Goal: Task Accomplishment & Management: Manage account settings

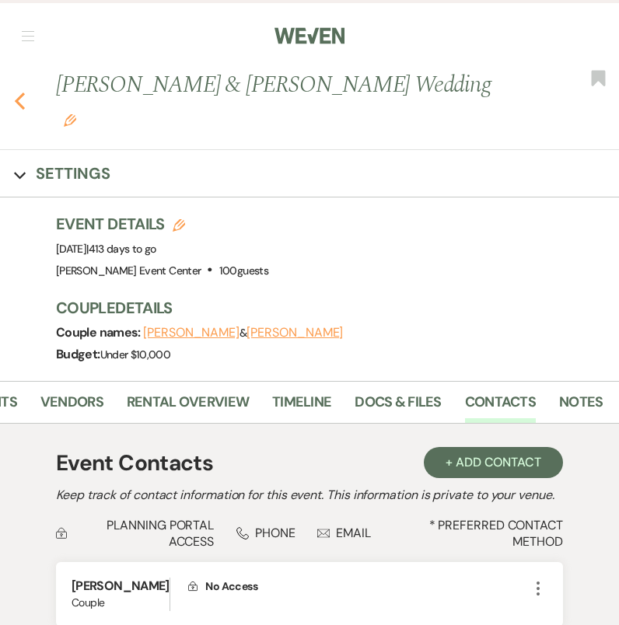
click at [21, 92] on use "button" at bounding box center [20, 100] width 10 height 17
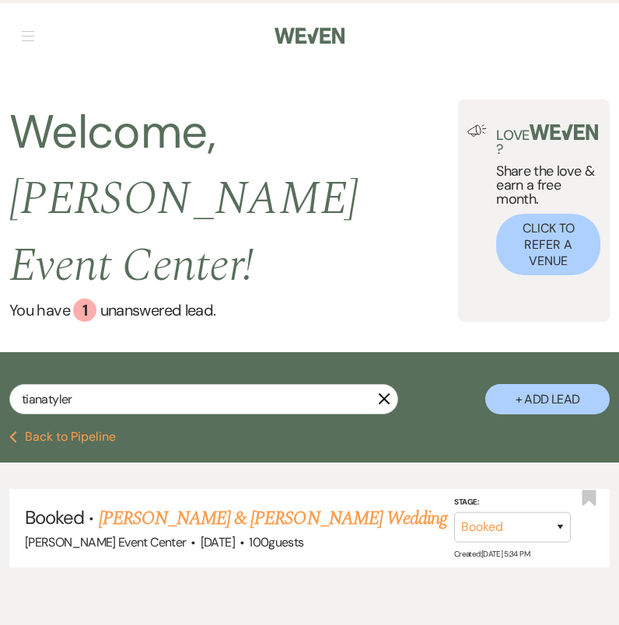
click at [385, 392] on icon "X" at bounding box center [384, 398] width 12 height 12
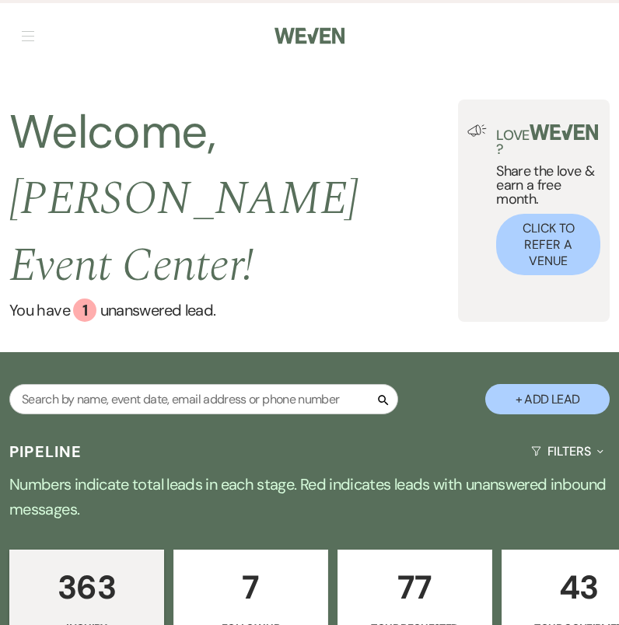
scroll to position [71, 0]
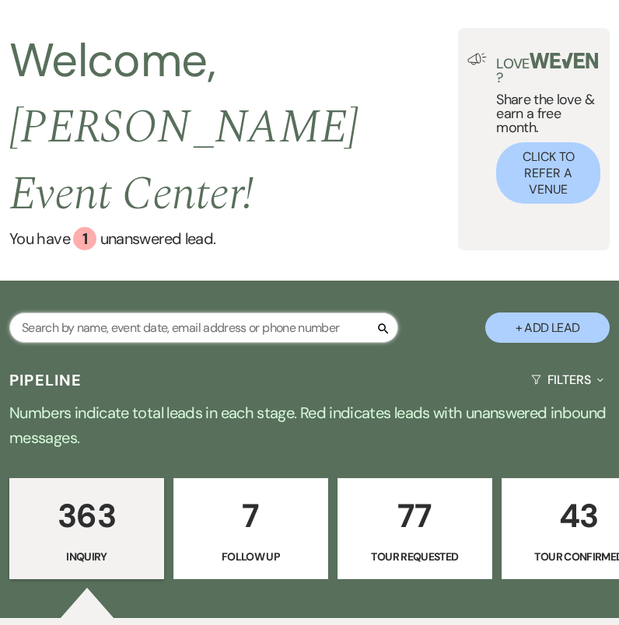
click at [86, 312] on input "text" at bounding box center [203, 327] width 389 height 30
type input "[PERSON_NAME].miri"
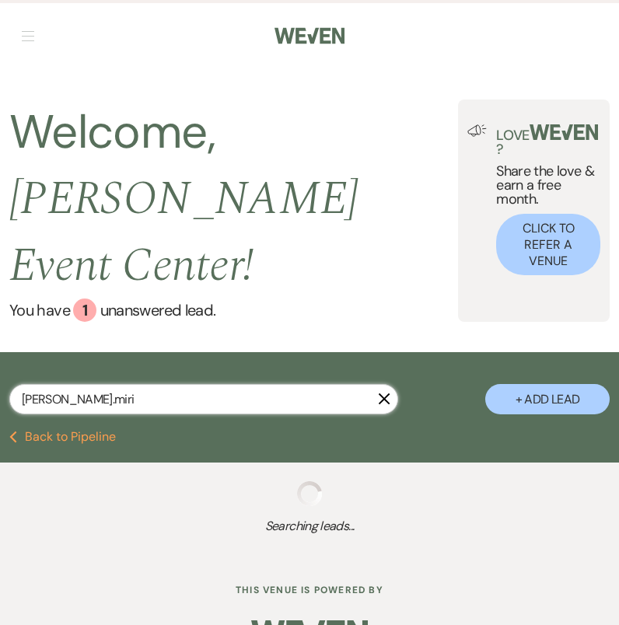
select select "2"
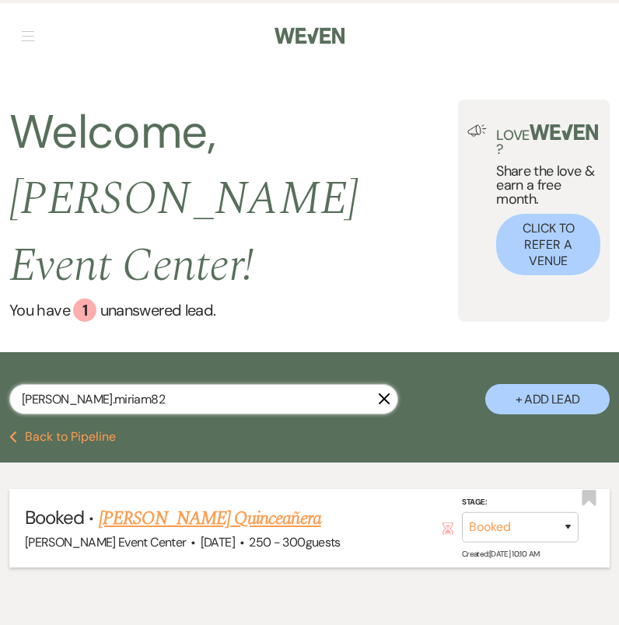
type input "[PERSON_NAME].miriam82"
click at [225, 532] on div "[PERSON_NAME] Event Center · [DATE] · 250 - 300 guests" at bounding box center [309, 542] width 569 height 20
click at [224, 504] on link "[PERSON_NAME] Quinceañera" at bounding box center [210, 518] width 222 height 28
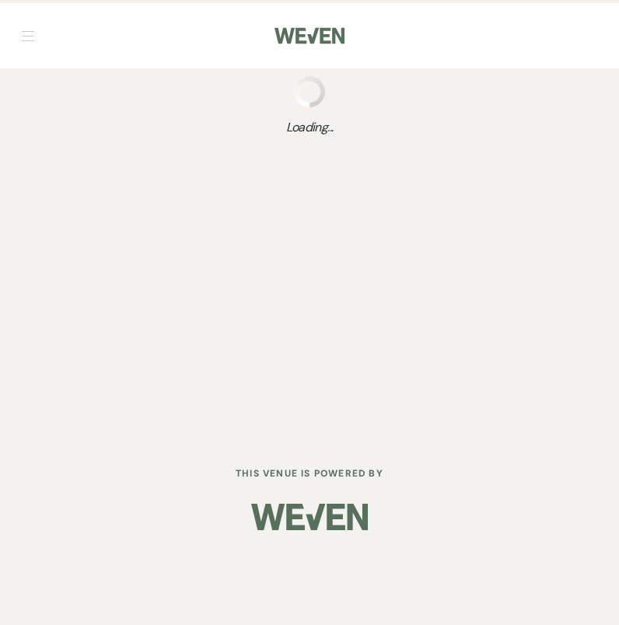
select select "5"
select select "15"
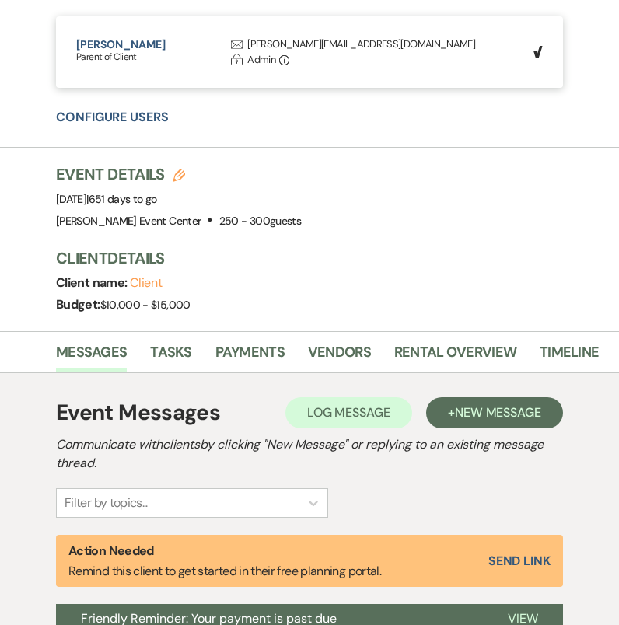
scroll to position [0, 267]
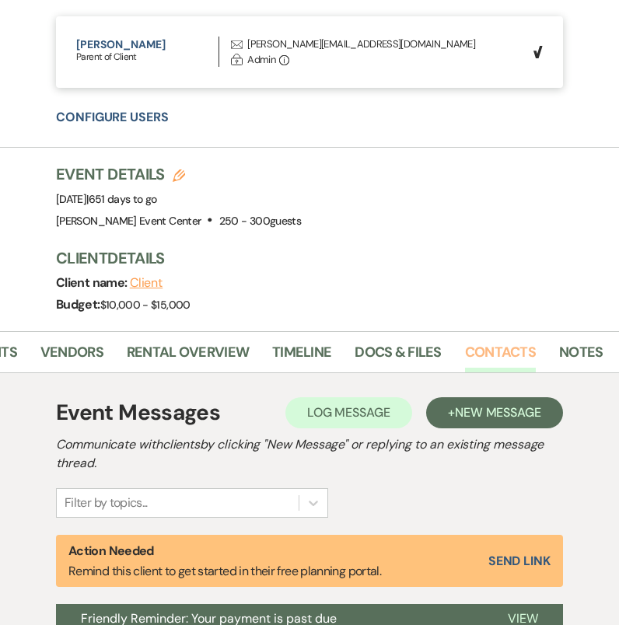
click at [488, 346] on link "Contacts" at bounding box center [500, 357] width 71 height 32
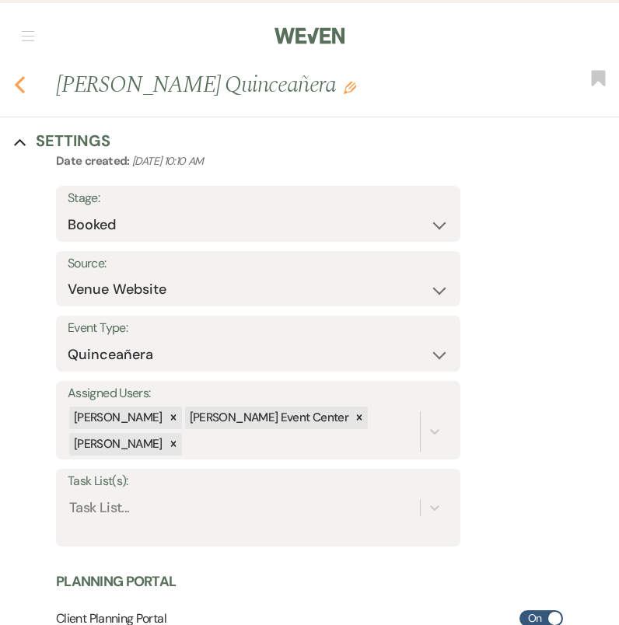
click at [23, 86] on icon "Previous" at bounding box center [20, 84] width 12 height 19
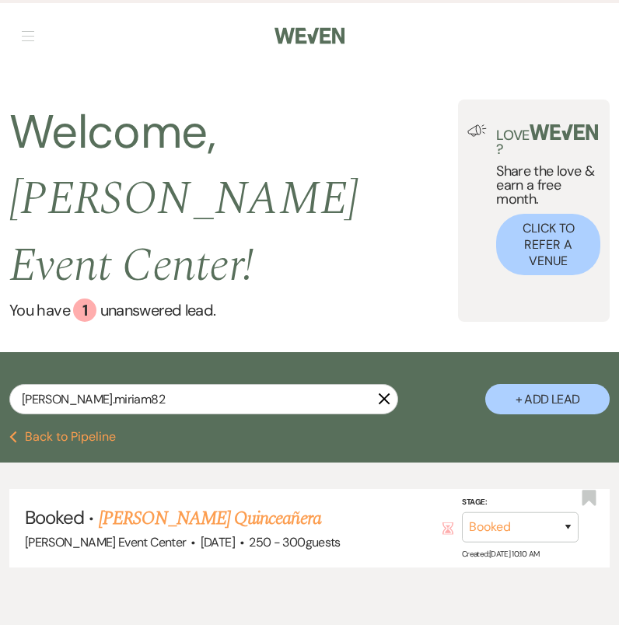
click at [386, 393] on use "button" at bounding box center [384, 399] width 12 height 12
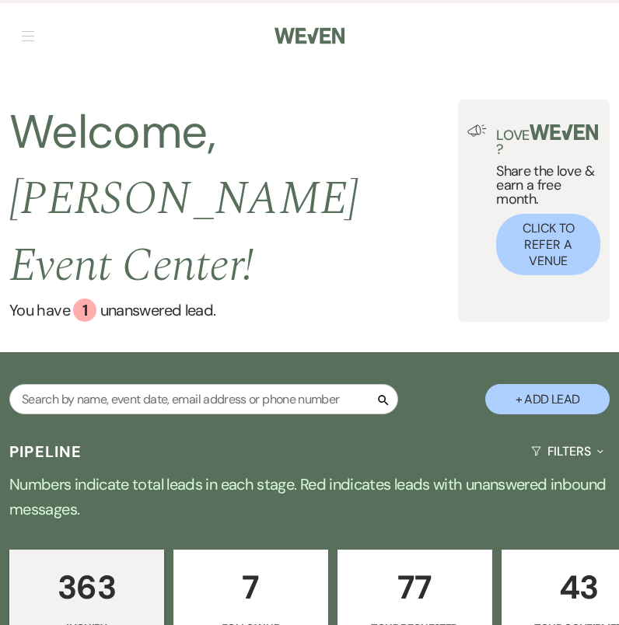
click at [380, 430] on div "Pipeline Filters Expand" at bounding box center [309, 450] width 619 height 41
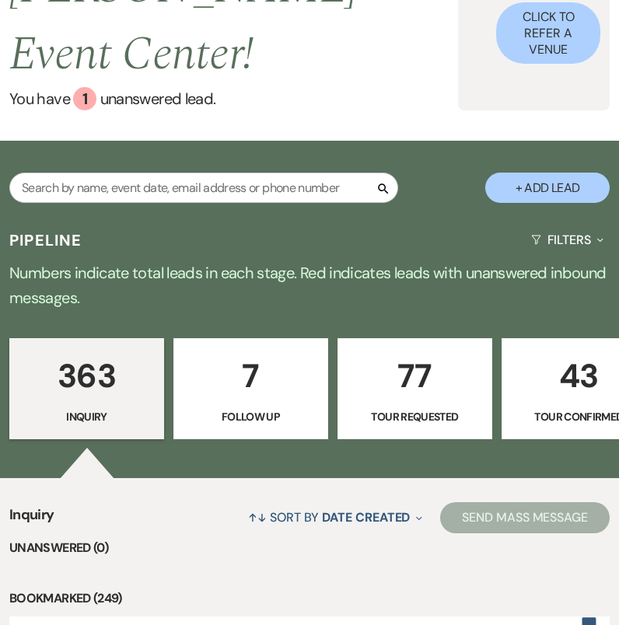
scroll to position [254, 0]
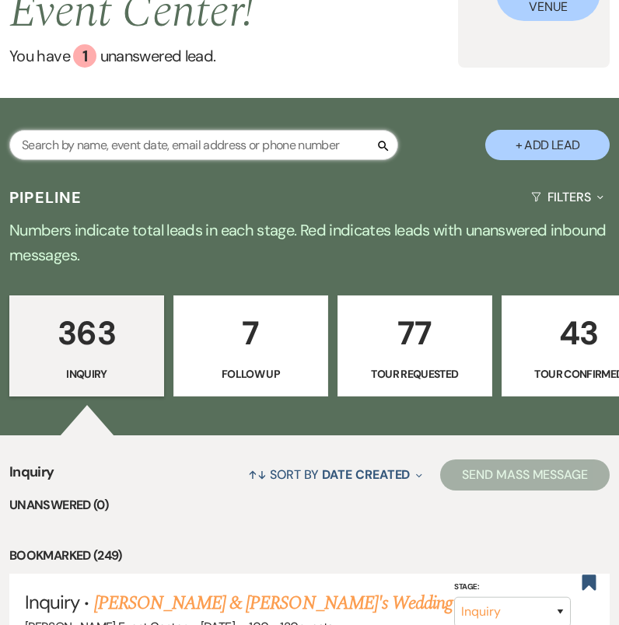
click at [190, 130] on input "text" at bounding box center [203, 145] width 389 height 30
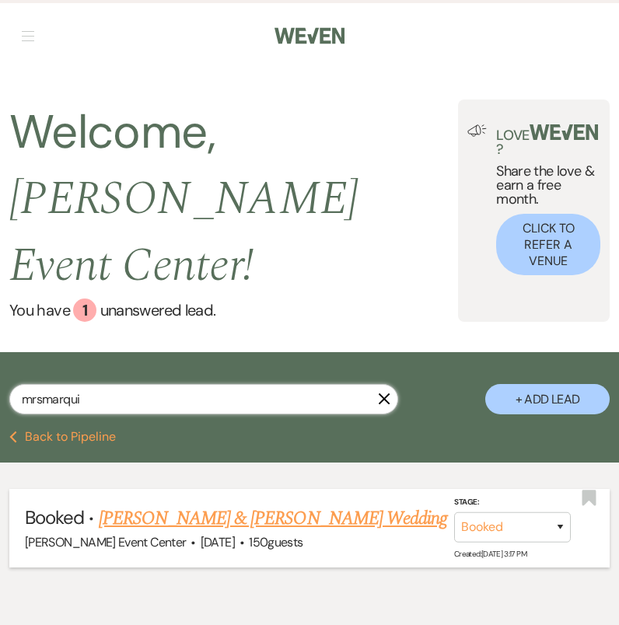
type input "mrsmarqui"
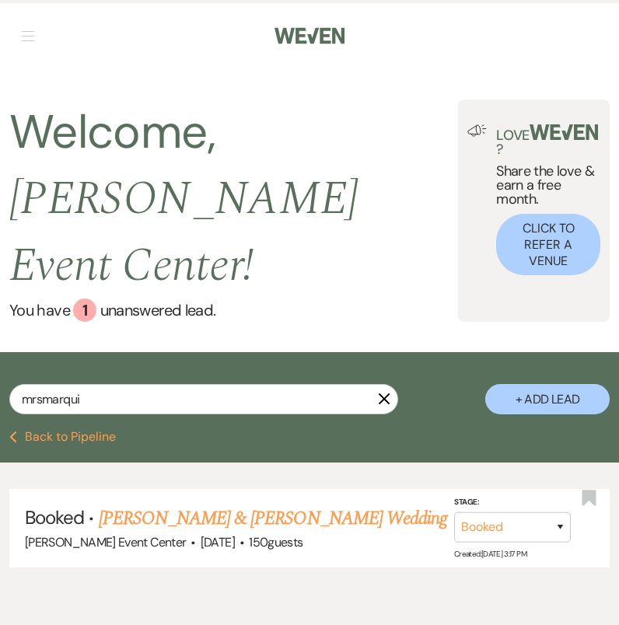
click at [176, 504] on link "[PERSON_NAME] & [PERSON_NAME] Wedding" at bounding box center [273, 518] width 348 height 28
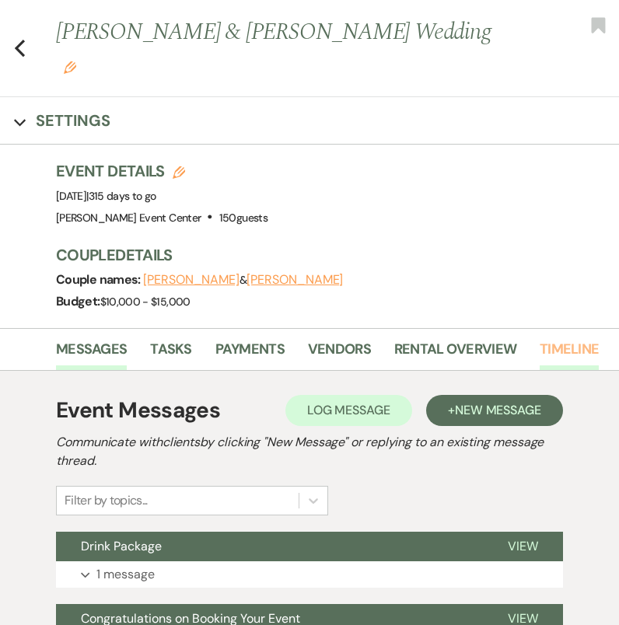
scroll to position [0, 267]
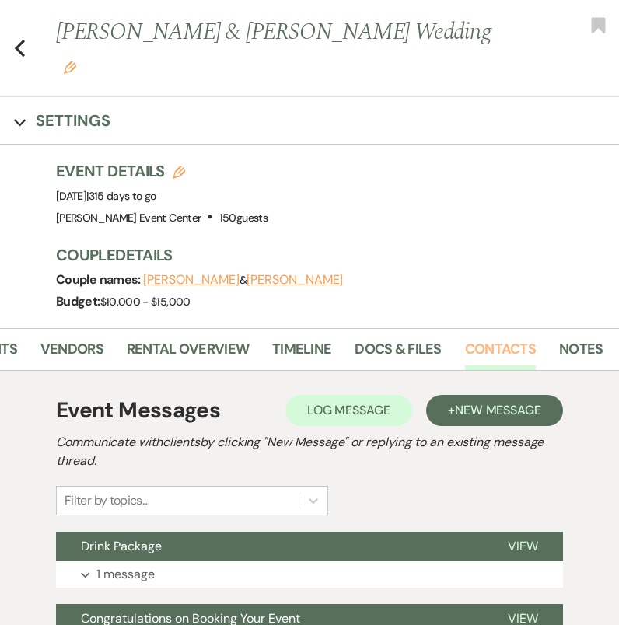
click at [477, 338] on link "Contacts" at bounding box center [500, 354] width 71 height 32
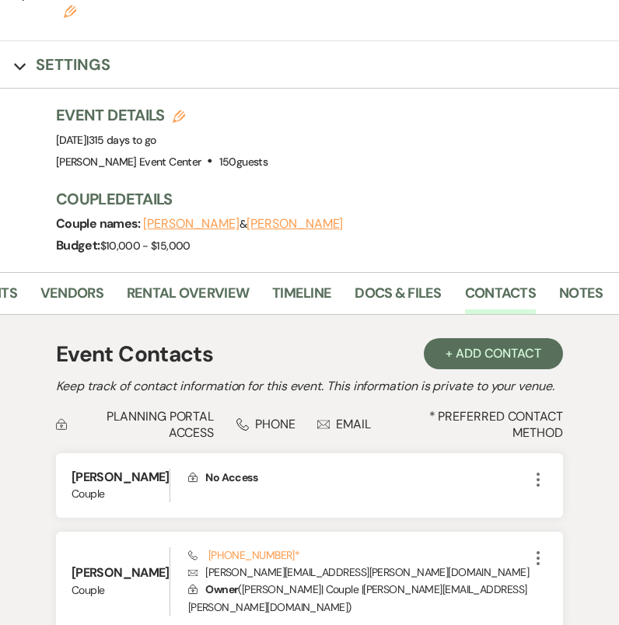
scroll to position [134, 0]
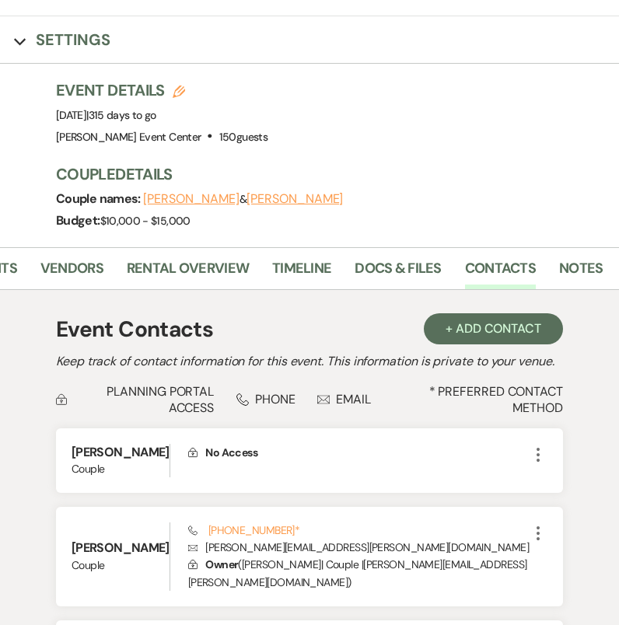
click at [22, 36] on icon "Expand" at bounding box center [20, 42] width 12 height 12
select select "5"
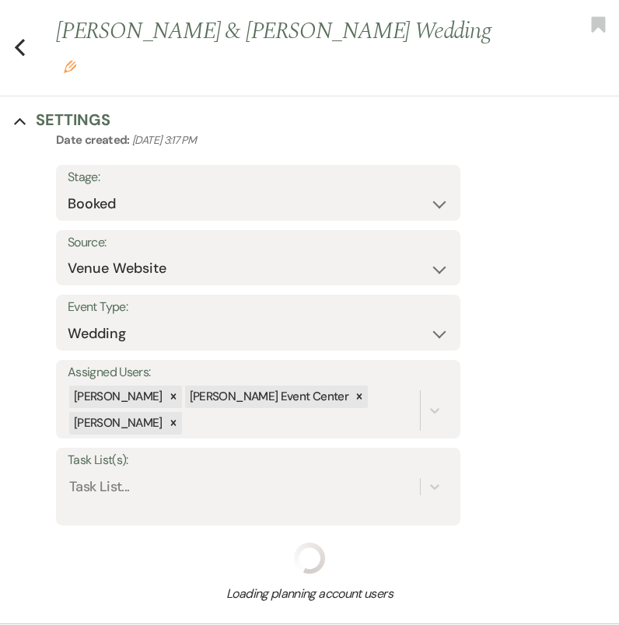
scroll to position [0, 0]
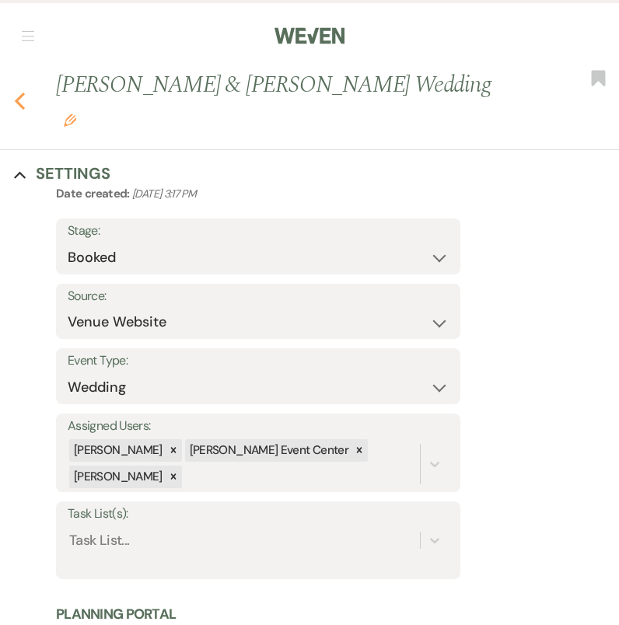
click at [19, 97] on div "Previous [PERSON_NAME] & [PERSON_NAME] Wedding Edit Bookmark" at bounding box center [305, 109] width 626 height 82
click at [23, 93] on icon "Previous" at bounding box center [20, 101] width 12 height 19
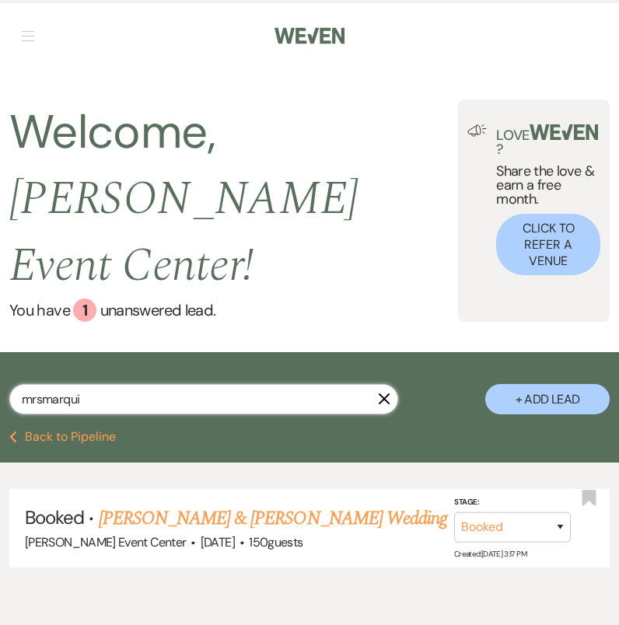
click at [176, 384] on input "mrsmarqui" at bounding box center [203, 399] width 389 height 30
click at [175, 384] on input "mrsmarqui" at bounding box center [203, 399] width 389 height 30
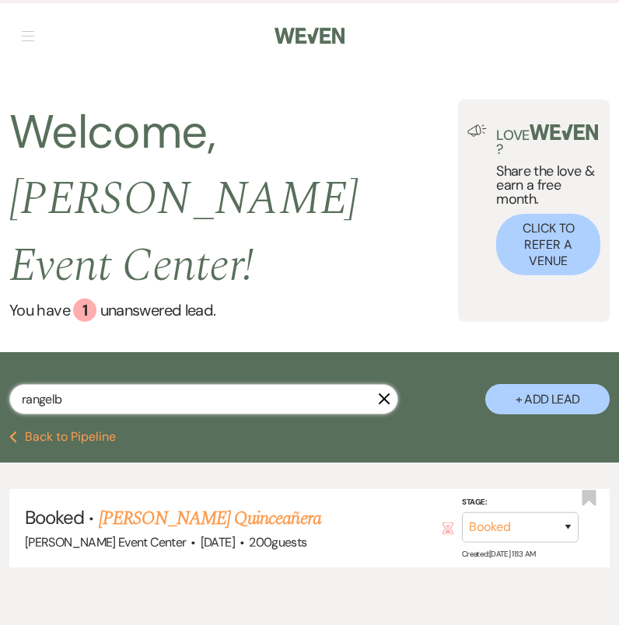
click at [164, 384] on input "rangelb" at bounding box center [203, 399] width 389 height 30
click at [163, 384] on input "rangelb" at bounding box center [203, 399] width 389 height 30
click at [160, 384] on input "rangelb" at bounding box center [203, 399] width 389 height 30
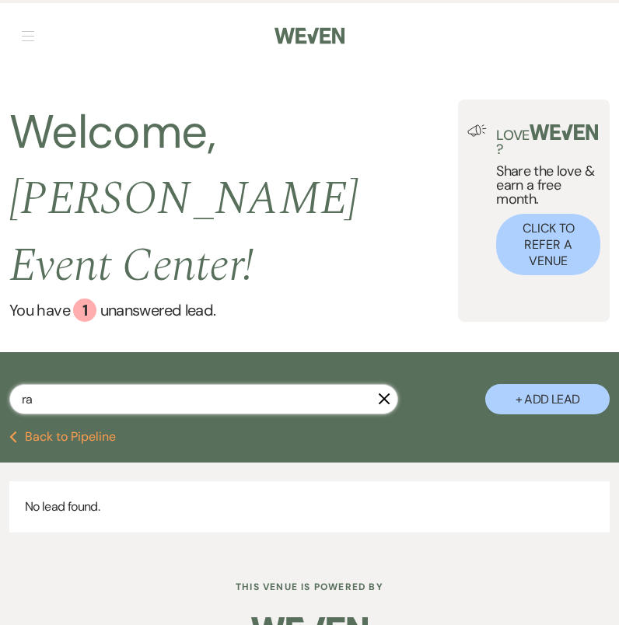
type input "r"
type input "[PERSON_NAME]"
select select "8"
select select "6"
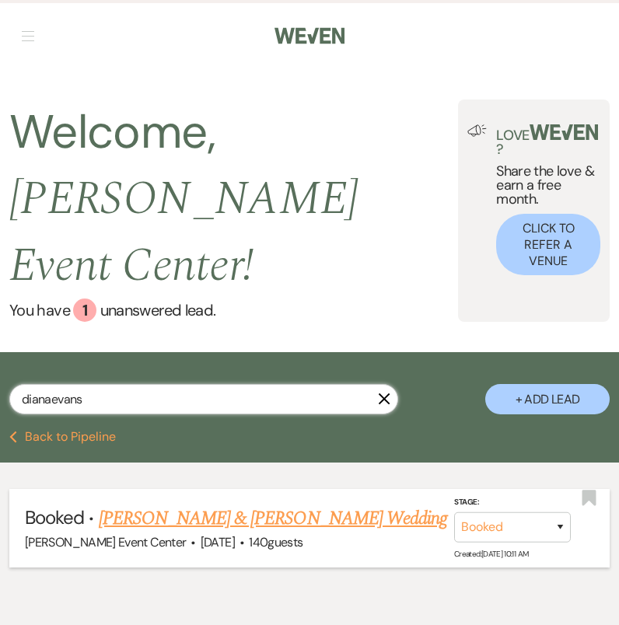
type input "dianaevans"
click at [165, 504] on link "[PERSON_NAME] & [PERSON_NAME] Wedding" at bounding box center [273, 518] width 348 height 28
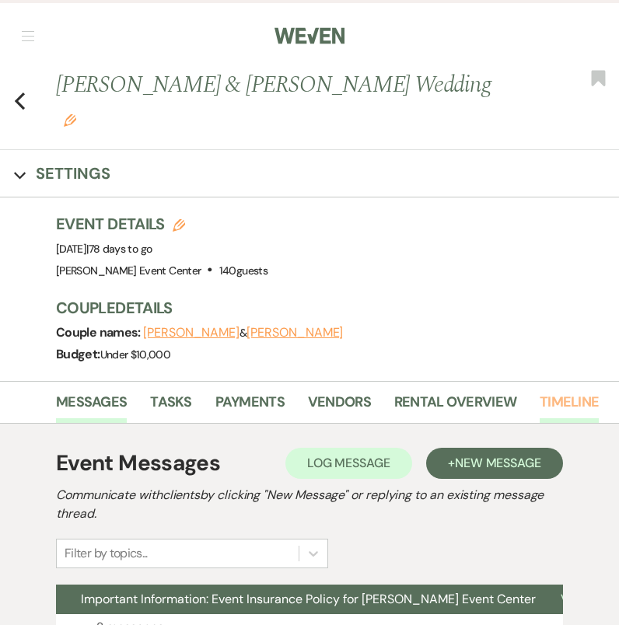
scroll to position [0, 267]
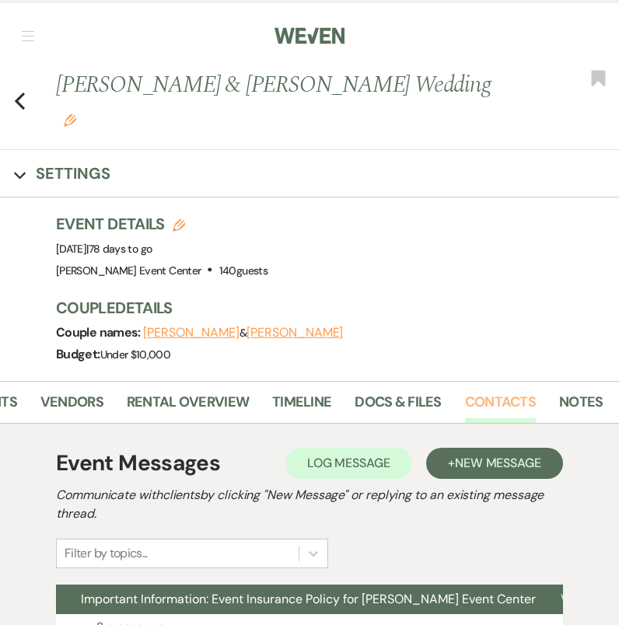
click at [471, 391] on link "Contacts" at bounding box center [500, 407] width 71 height 32
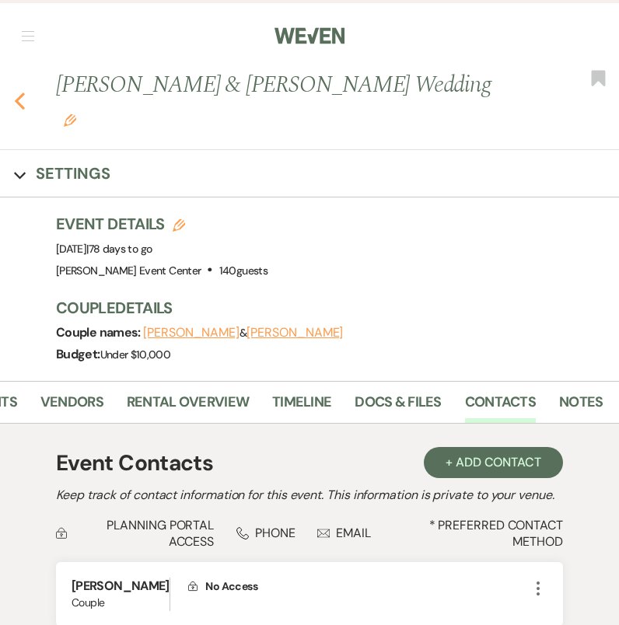
click at [20, 92] on use "button" at bounding box center [20, 100] width 10 height 17
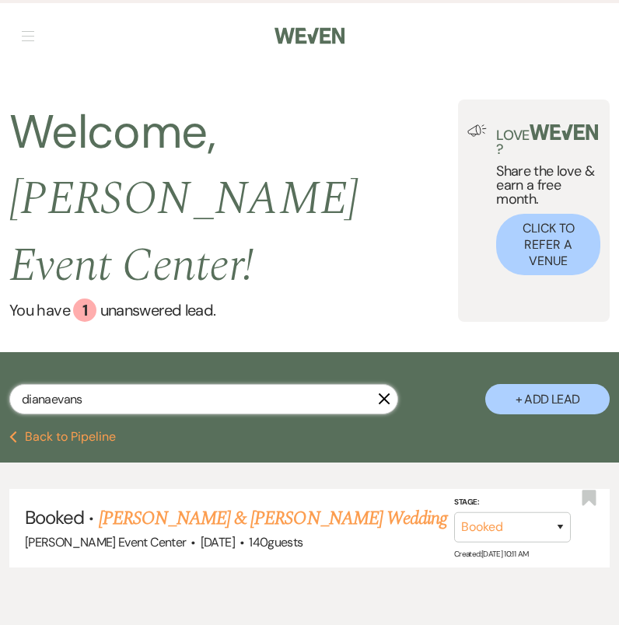
click at [131, 384] on input "dianaevans" at bounding box center [203, 399] width 389 height 30
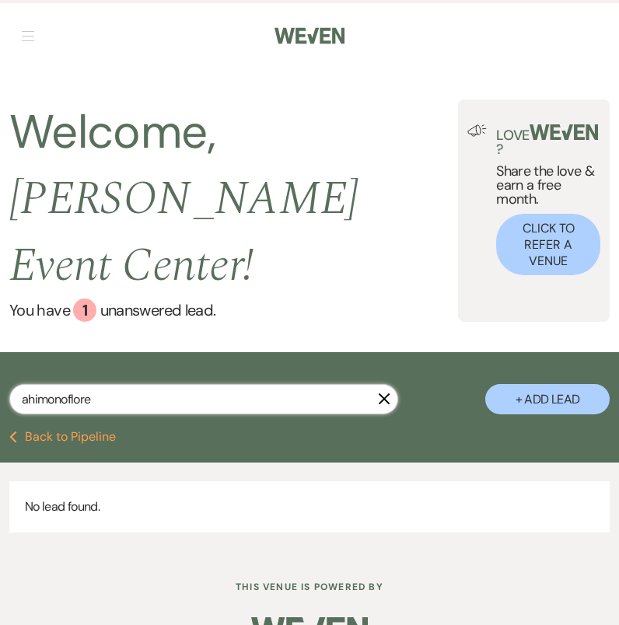
click at [187, 384] on input "ahimonoflore" at bounding box center [203, 399] width 389 height 30
click at [186, 384] on input "ahimonoflore" at bounding box center [203, 399] width 389 height 30
type input "[PERSON_NAME]"
select select "8"
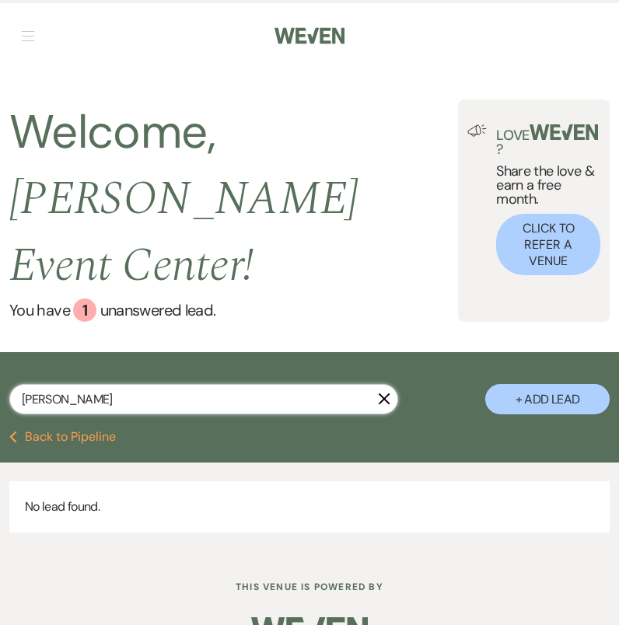
select select "11"
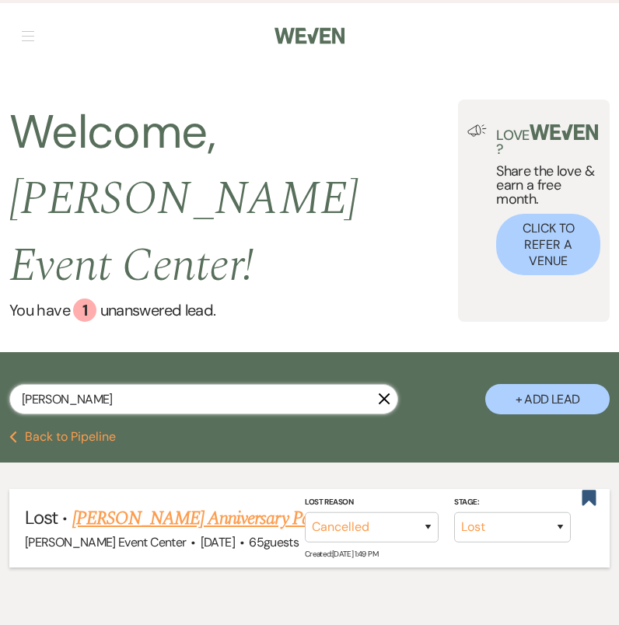
type input "[PERSON_NAME]"
click at [169, 504] on link "[PERSON_NAME] Anniversary Party" at bounding box center [199, 518] width 255 height 28
select select "8"
select select "11"
select select "12"
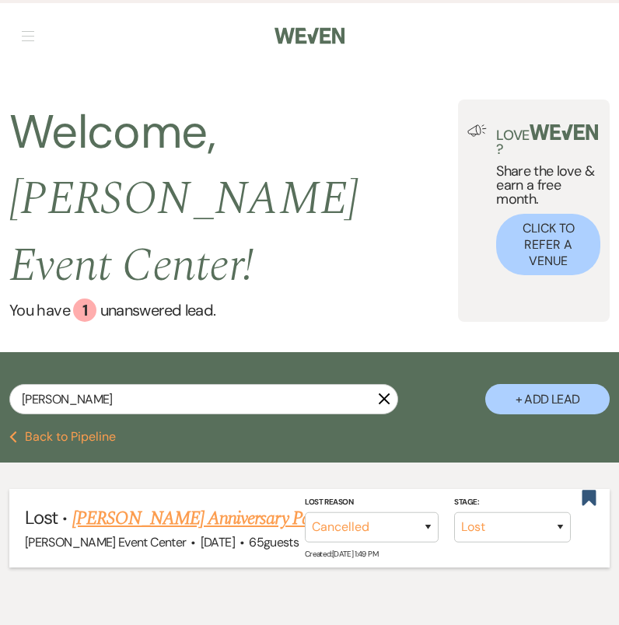
select select "17"
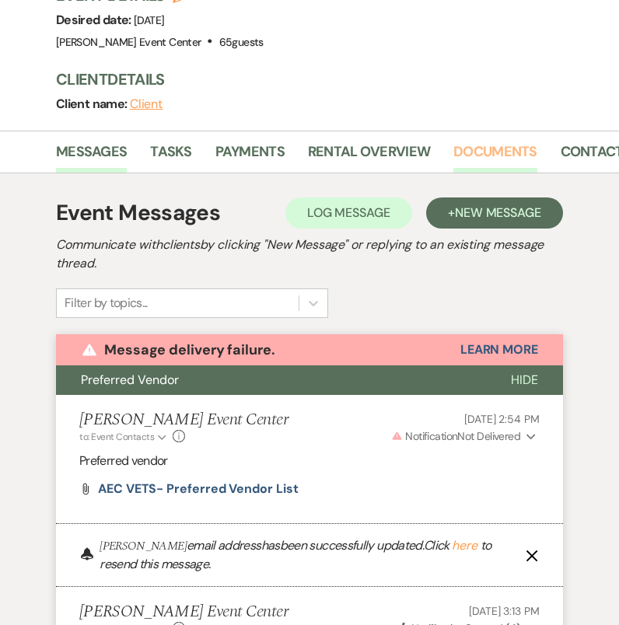
scroll to position [0, 96]
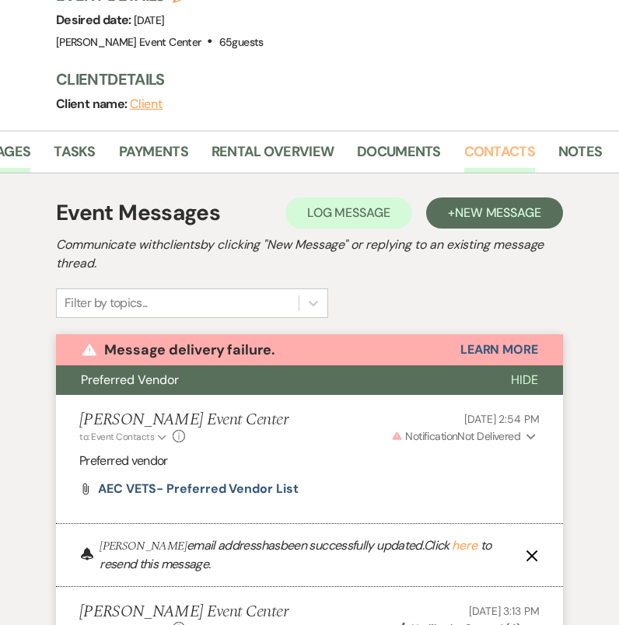
click at [481, 147] on link "Contacts" at bounding box center [499, 157] width 71 height 32
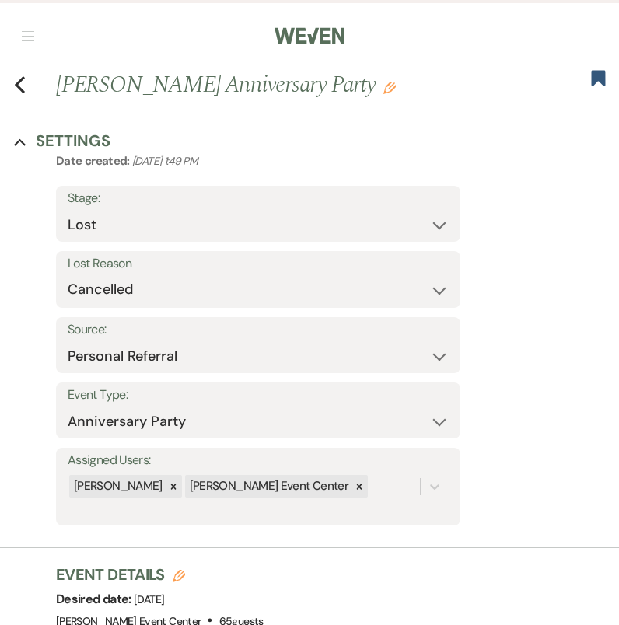
click at [26, 89] on div "Previous [PERSON_NAME] Anniversary Party Edit Bookmark" at bounding box center [305, 92] width 626 height 49
click at [21, 88] on use "button" at bounding box center [20, 84] width 10 height 17
select select "8"
select select "11"
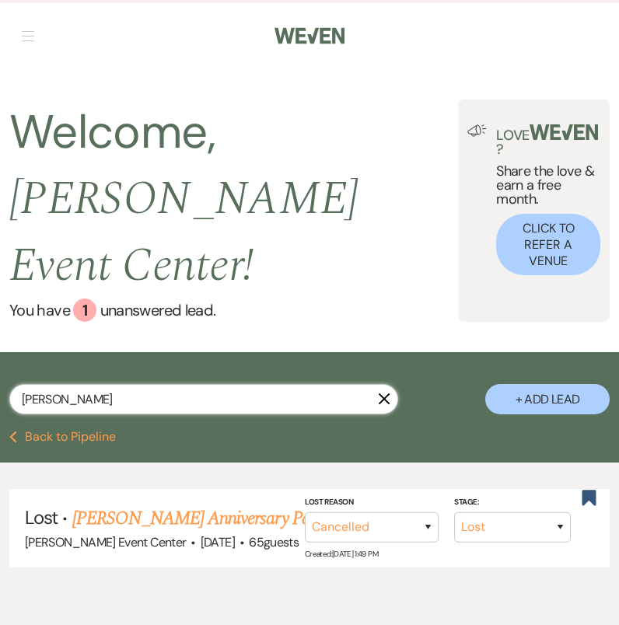
click at [116, 384] on input "[PERSON_NAME]" at bounding box center [203, 399] width 389 height 30
type input "t"
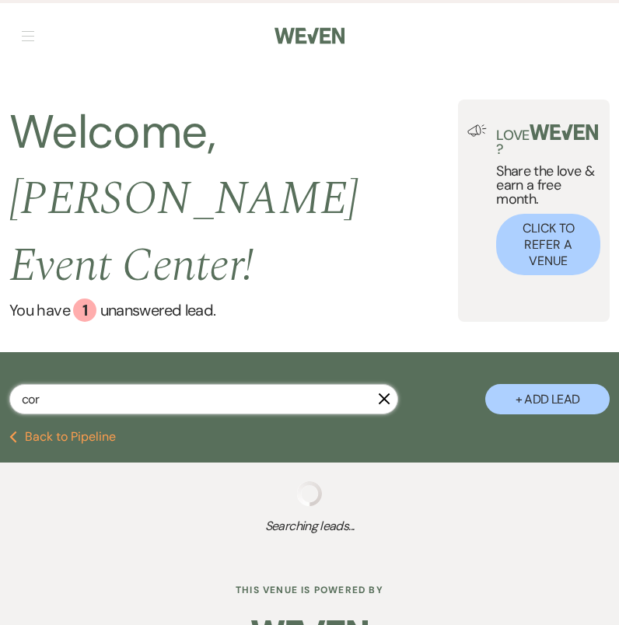
type input "corn"
select select "9"
select select "8"
select select "10"
select select "5"
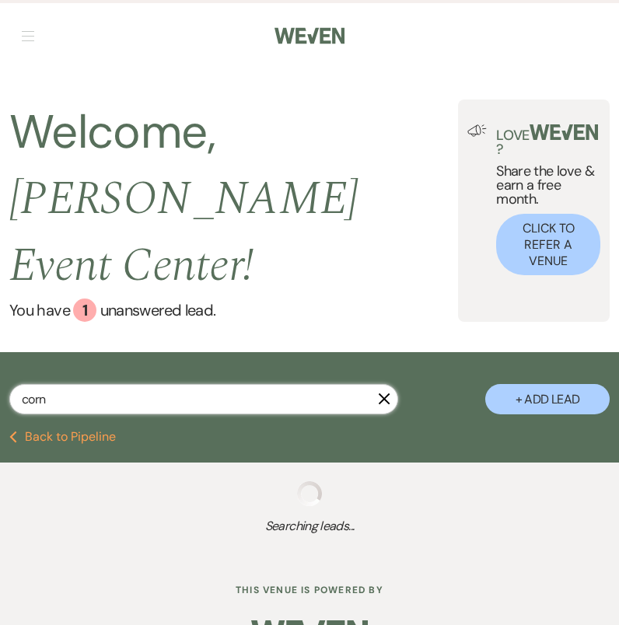
select select "4"
select select "8"
select select "5"
select select "8"
select select "1"
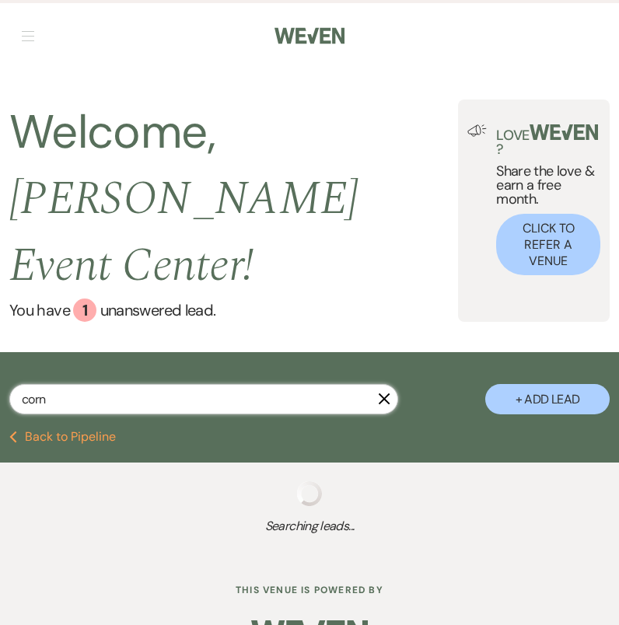
select select "2"
select select "8"
select select "6"
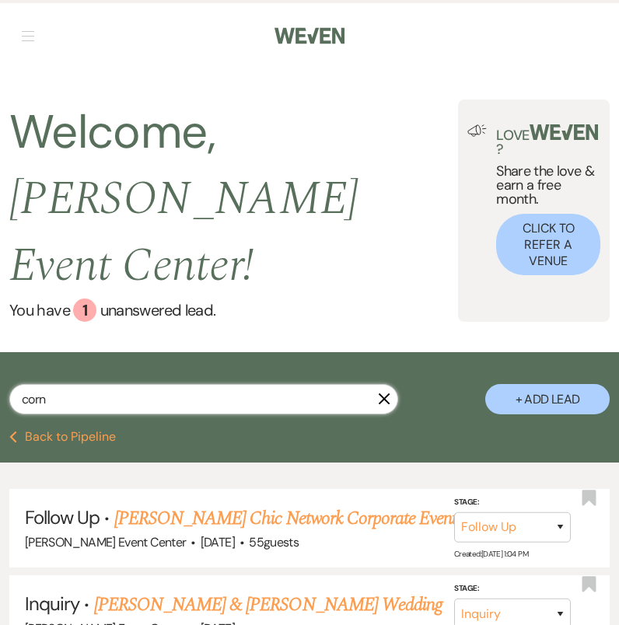
select select "8"
select select "1"
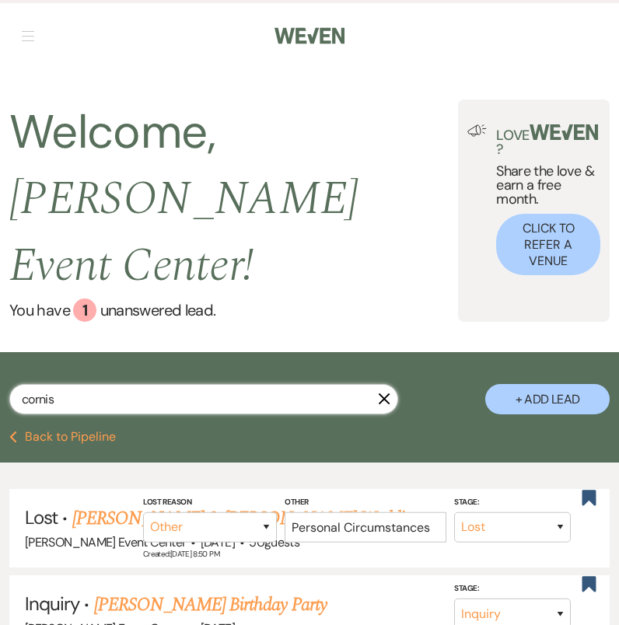
type input "cornish"
select select "8"
select select "1"
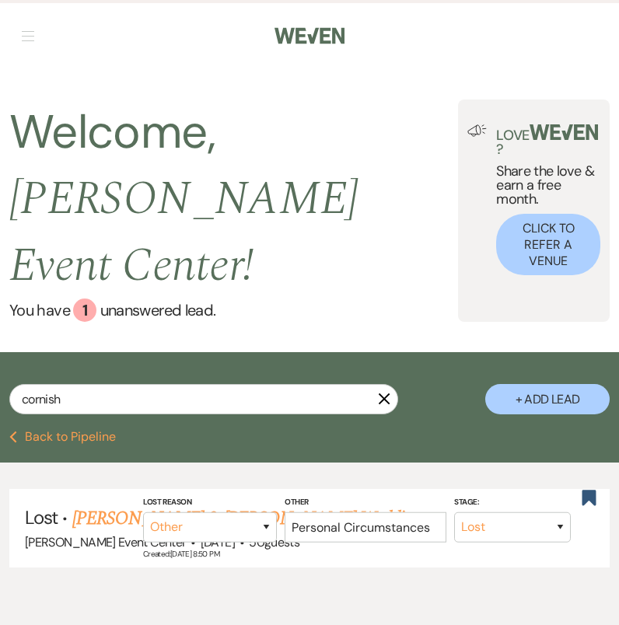
click at [106, 462] on div "Lost · [PERSON_NAME] & [PERSON_NAME] Wedding [PERSON_NAME] Event Center · [DATE…" at bounding box center [309, 527] width 619 height 131
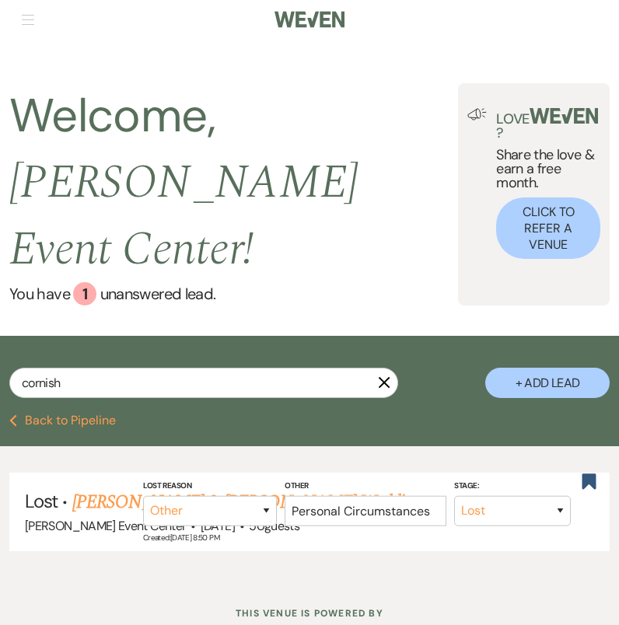
scroll to position [18, 0]
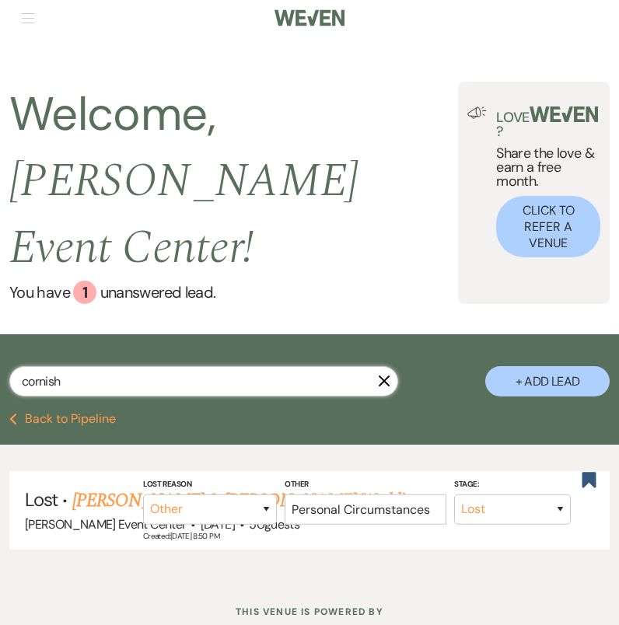
click at [120, 366] on input "cornish" at bounding box center [203, 381] width 389 height 30
type input "cornisha"
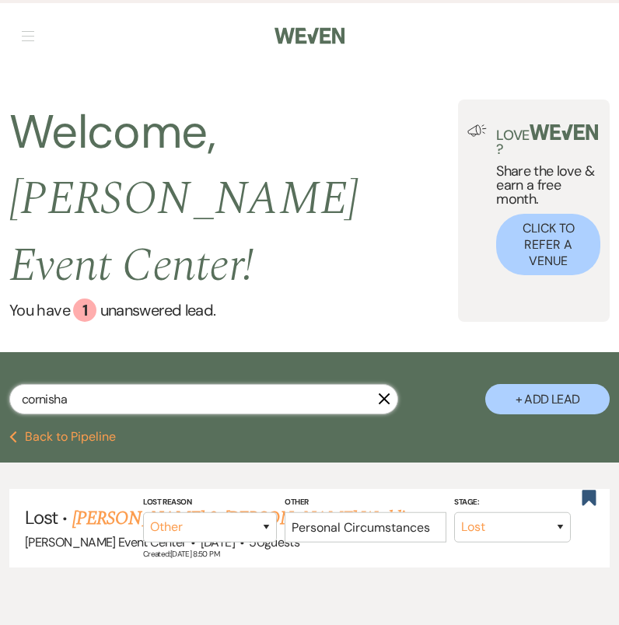
select select "8"
select select "1"
type input "cornishacu"
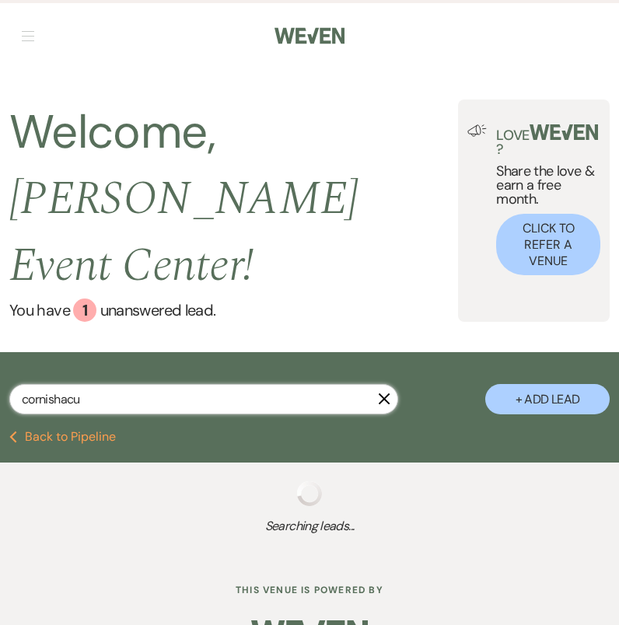
select select "8"
select select "1"
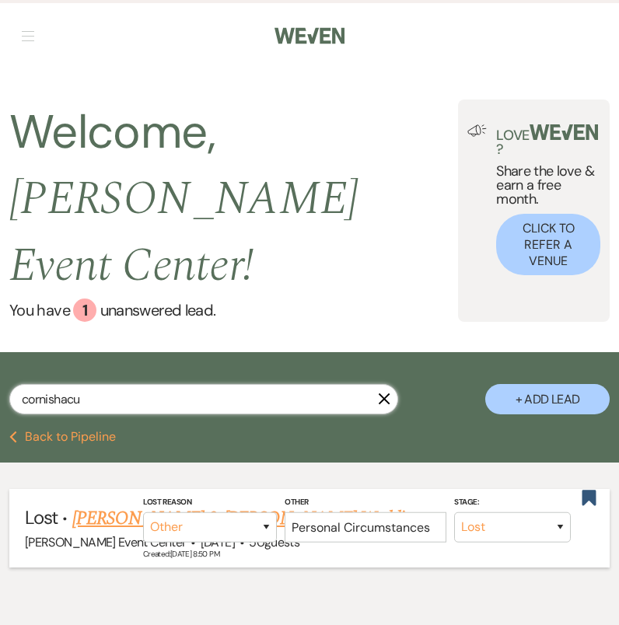
type input "cornishacu"
click at [110, 504] on link "[PERSON_NAME] & [PERSON_NAME] Wedding" at bounding box center [246, 518] width 348 height 28
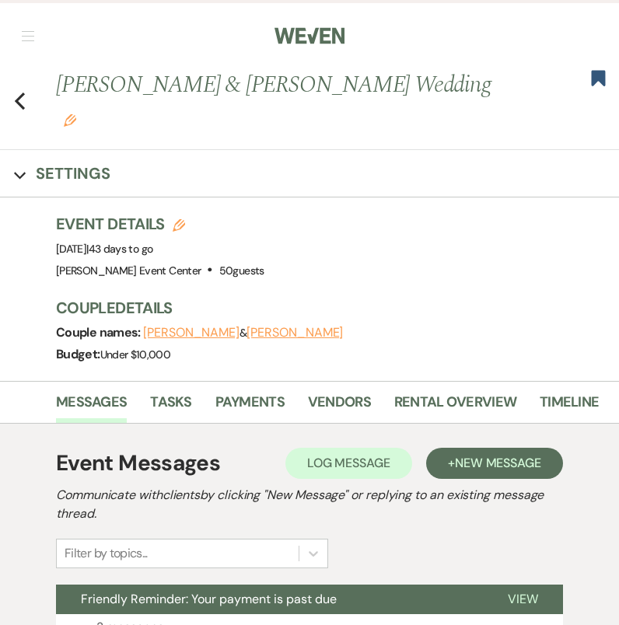
scroll to position [0, 267]
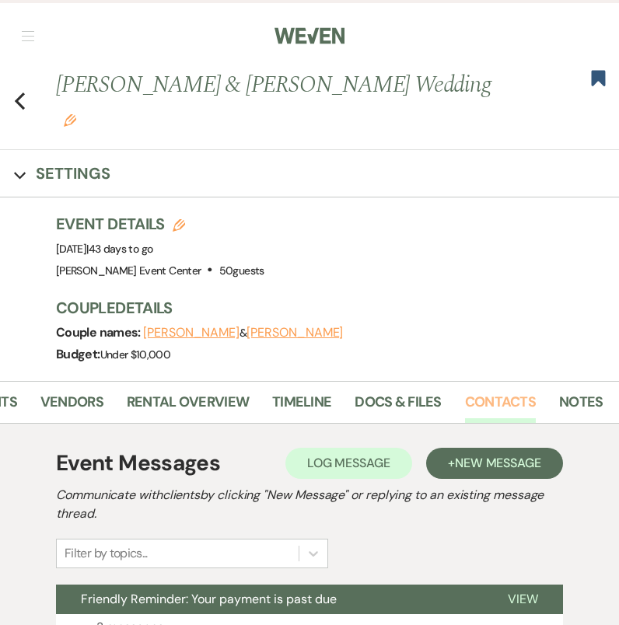
click at [486, 403] on link "Contacts" at bounding box center [500, 407] width 71 height 32
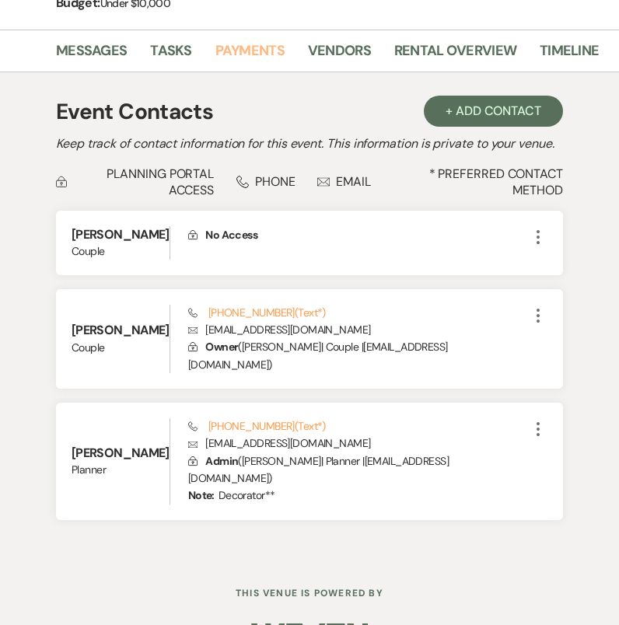
click at [235, 55] on link "Payments" at bounding box center [249, 56] width 69 height 32
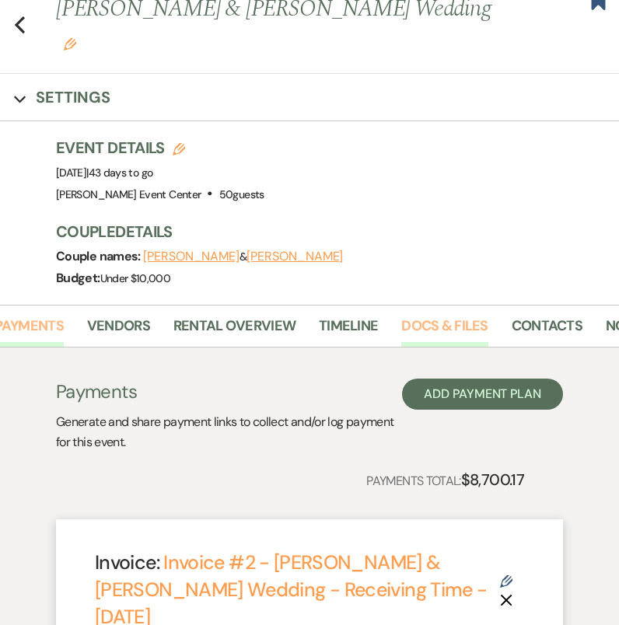
scroll to position [0, 267]
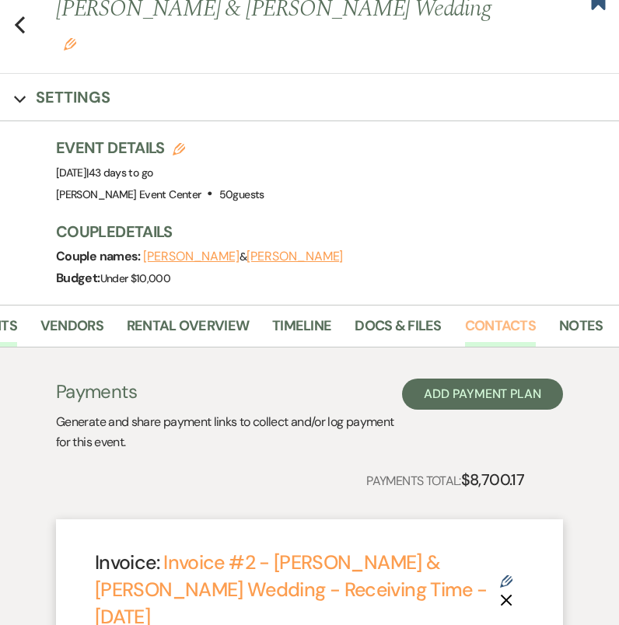
click at [474, 321] on link "Contacts" at bounding box center [500, 331] width 71 height 32
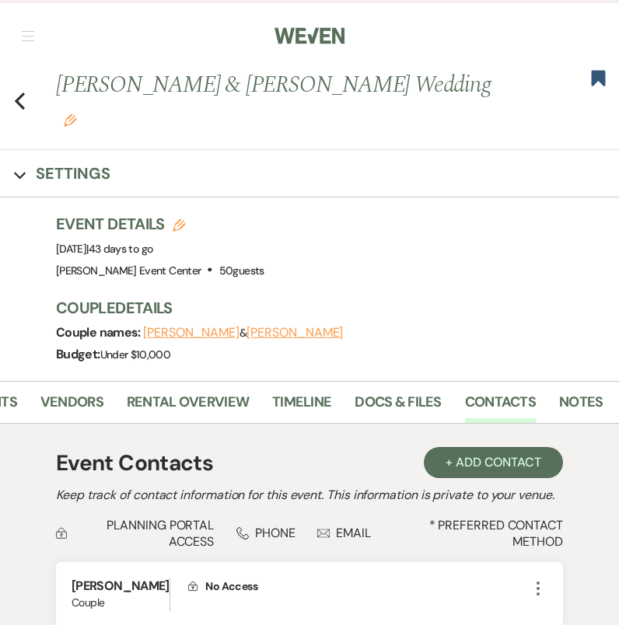
click at [33, 106] on div "Previous [PERSON_NAME] & [PERSON_NAME] Wedding Edit Bookmark" at bounding box center [305, 109] width 626 height 82
click at [23, 100] on icon "Previous" at bounding box center [20, 101] width 12 height 19
select select "8"
select select "1"
